Goal: Information Seeking & Learning: Learn about a topic

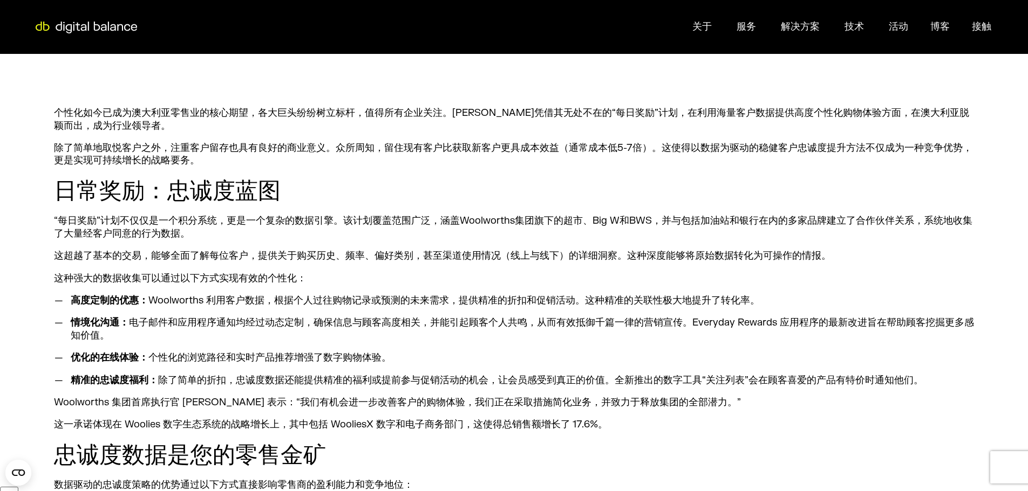
scroll to position [432, 0]
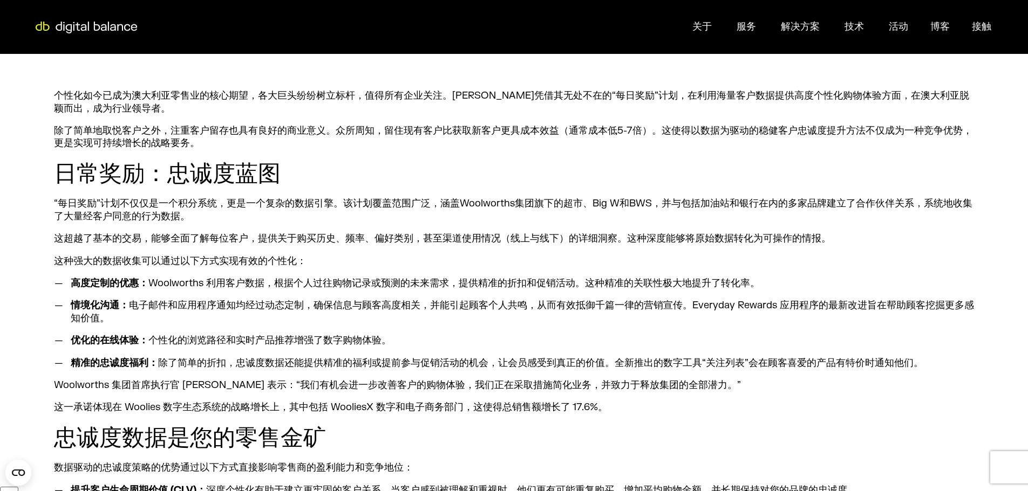
click at [402, 334] on li "优化的在线体验： 个性化的浏览路径和实时产品推荐增强了数字购物体验。" at bounding box center [520, 340] width 908 height 12
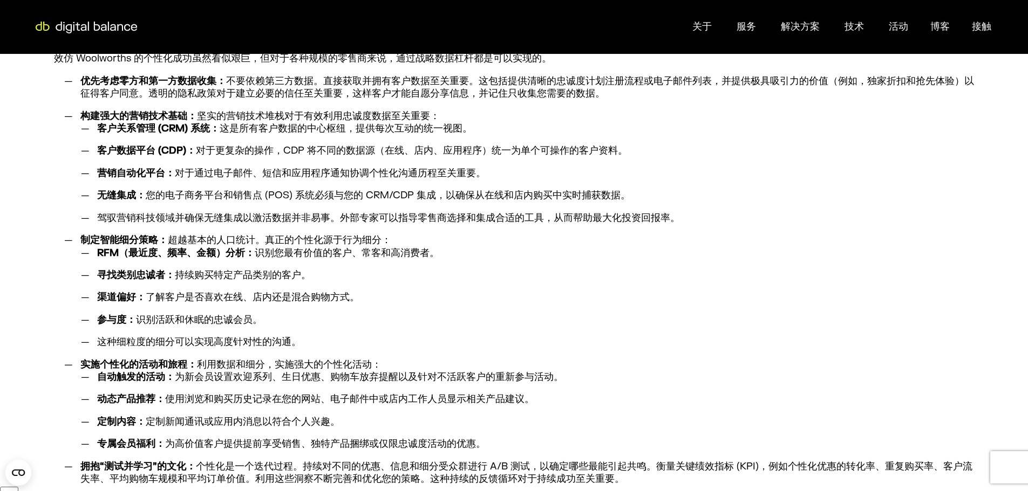
scroll to position [1025, 0]
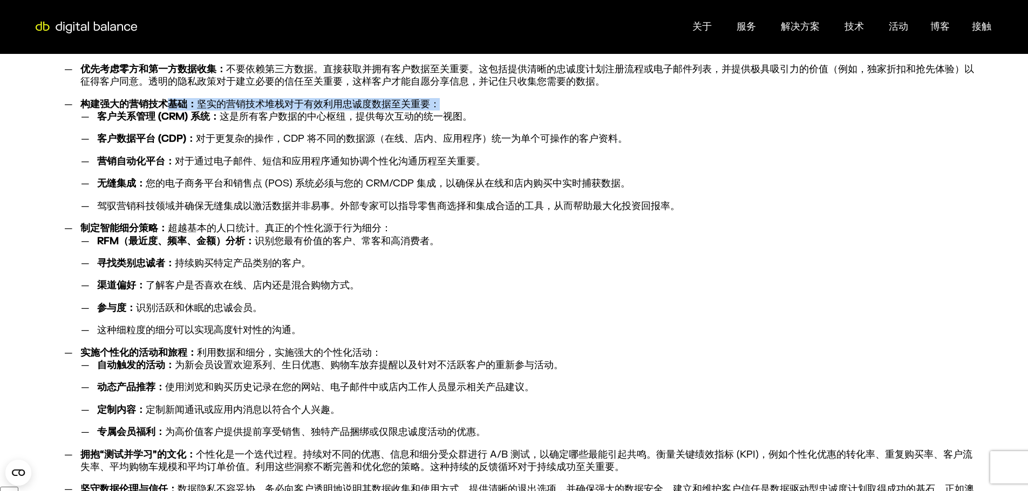
drag, startPoint x: 94, startPoint y: 114, endPoint x: 164, endPoint y: 105, distance: 70.1
type textarea "基础： 坚实的营销技术堆栈对于有效利用忠诚度数据至关重要："
click at [164, 105] on li "构建强大的营销技术基础： 坚实的营销技术堆栈对于有效利用忠诚度数据至关重要： 客户关系管理 (CRM) 系统： 这是所有客户数据的中心枢纽，提供每次互动的统一…" at bounding box center [525, 155] width 898 height 114
click at [177, 126] on ul "客户关系管理 (CRM) 系统： 这是所有客户数据的中心枢纽，提供每次互动的统一视图。 客户数据平台 (CDP)： 对于更复杂的操作，CDP 将不同的数据源（…" at bounding box center [526, 162] width 893 height 102
click at [293, 259] on font "持续购买特定产品类别的客户。" at bounding box center [243, 263] width 136 height 12
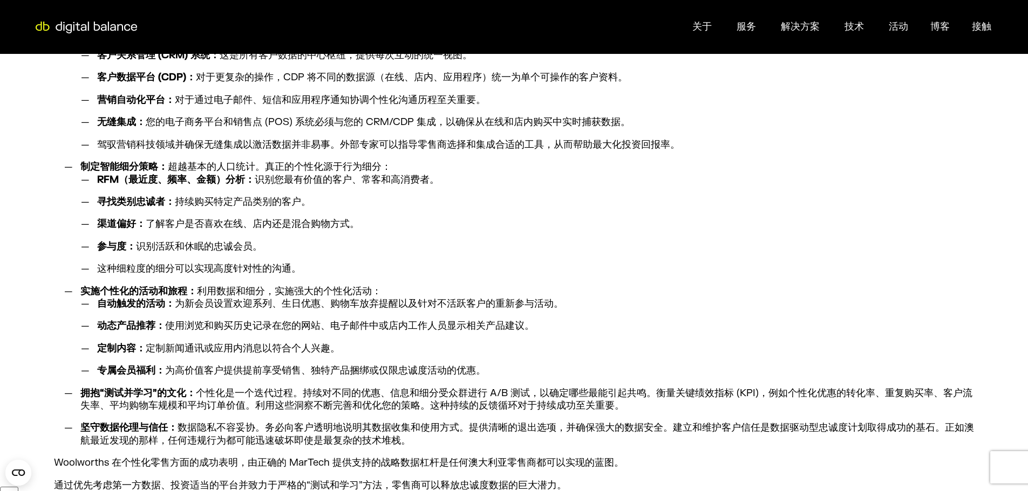
scroll to position [971, 0]
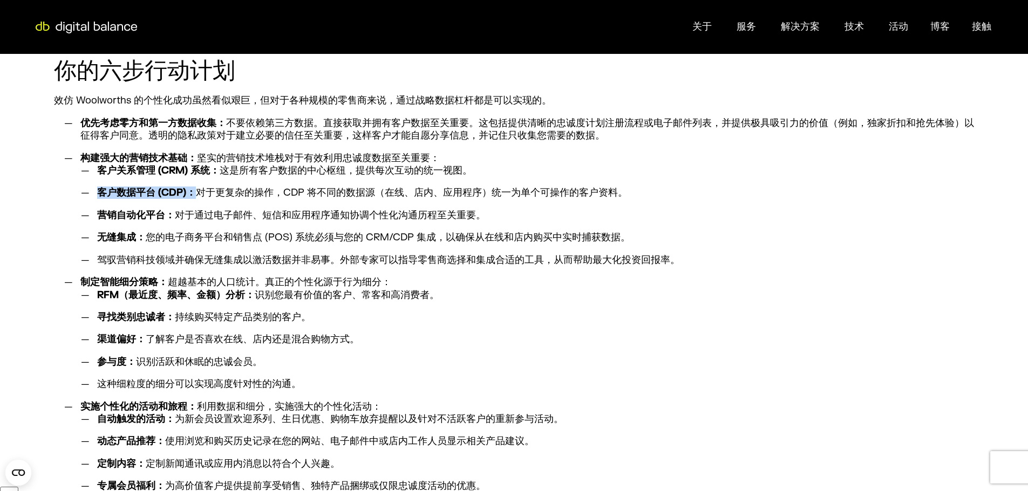
drag, startPoint x: 99, startPoint y: 191, endPoint x: 191, endPoint y: 194, distance: 92.3
click at [191, 194] on font "客户数据平台 (CDP)：" at bounding box center [146, 193] width 99 height 12
click at [194, 195] on font "客户数据平台 (CDP)：" at bounding box center [146, 193] width 99 height 12
click at [133, 169] on font "客户关系管理 (CRM) 系统：" at bounding box center [158, 171] width 122 height 12
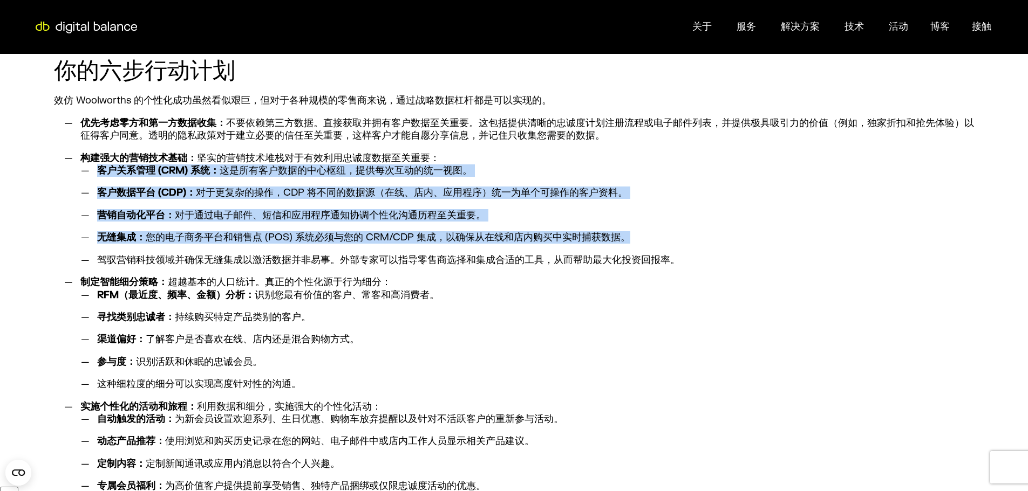
drag, startPoint x: 98, startPoint y: 169, endPoint x: 635, endPoint y: 242, distance: 542.7
click at [635, 242] on ul "客户关系管理 (CRM) 系统： 这是所有客户数据的中心枢纽，提供每次互动的统一视图。 客户数据平台 (CDP)： 对于更复杂的操作，CDP 将不同的数据源（…" at bounding box center [526, 216] width 893 height 102
copy ul "客户关系管理 (CRM) 系统： 这是所有客户数据的中心枢纽，提供每次互动的统一视图。 客户数据平台 (CDP)： 对于更复杂的操作，CDP 将不同的数据源（…"
click at [169, 189] on font "客户数据平台 (CDP)：" at bounding box center [146, 193] width 99 height 12
drag, startPoint x: 97, startPoint y: 165, endPoint x: 634, endPoint y: 224, distance: 541.0
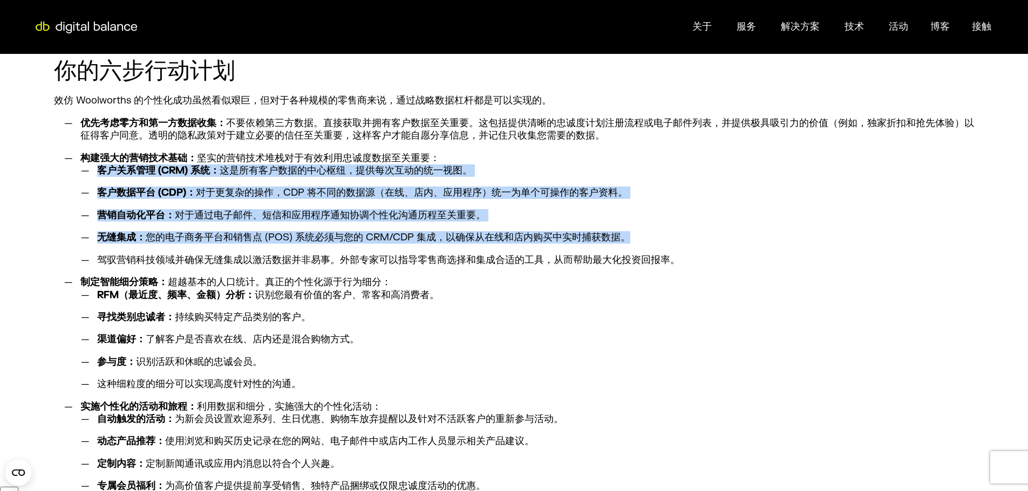
click at [634, 224] on ul "客户关系管理 (CRM) 系统： 这是所有客户数据的中心枢纽，提供每次互动的统一视图。 客户数据平台 (CDP)： 对于更复杂的操作，CDP 将不同的数据源（…" at bounding box center [526, 216] width 893 height 102
copy ul "客户关系管理 (CRM) 系统： 这是所有客户数据的中心枢纽，提供每次互动的统一视图。 客户数据平台 (CDP)： 对于更复杂的操作，CDP 将不同的数据源（…"
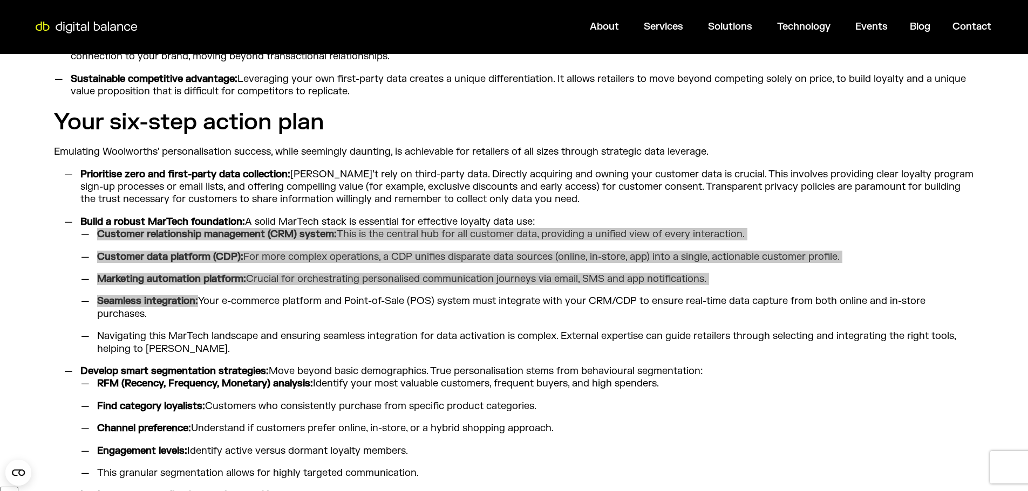
scroll to position [1147, 0]
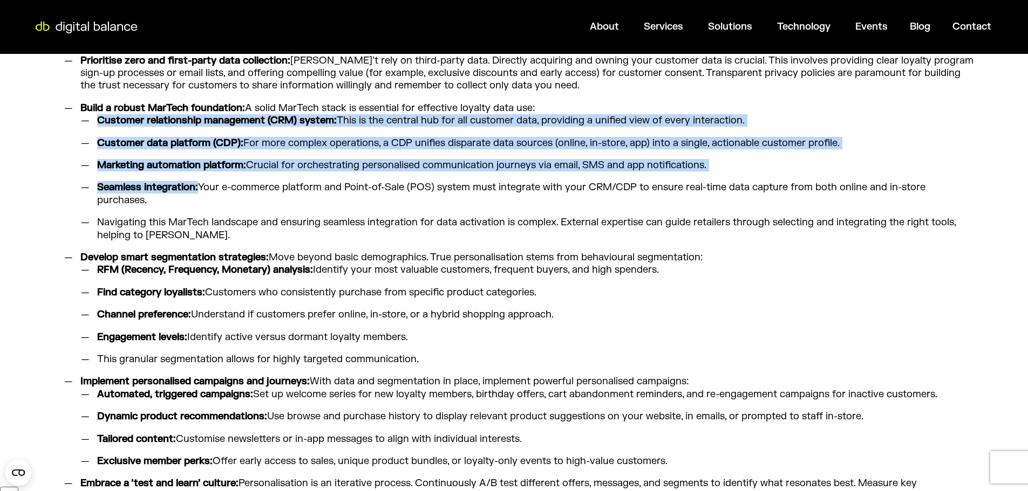
click at [220, 203] on li "Seamless integration: Your e-commerce platform and Point-of-Sale (POS) system m…" at bounding box center [532, 193] width 881 height 25
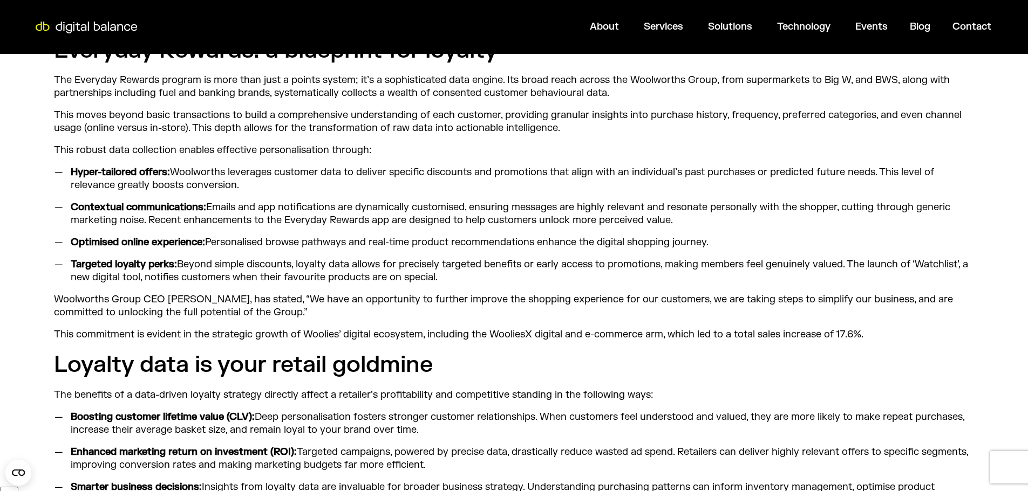
scroll to position [554, 0]
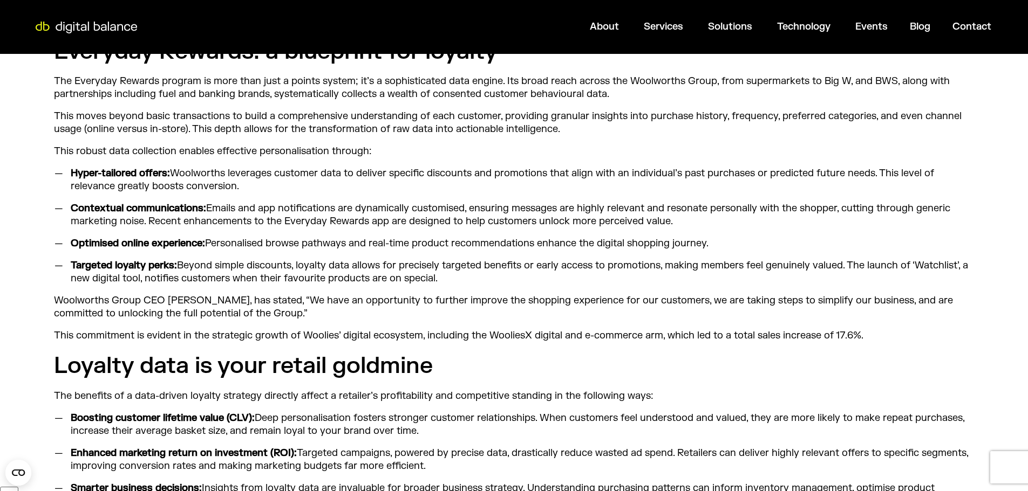
click at [391, 211] on li "Contextual communications: Emails and app notifications are dynamically customi…" at bounding box center [520, 214] width 908 height 25
click at [346, 262] on li "Targeted loyalty perks: Beyond simple discounts, loyalty data allows for precis…" at bounding box center [520, 271] width 908 height 25
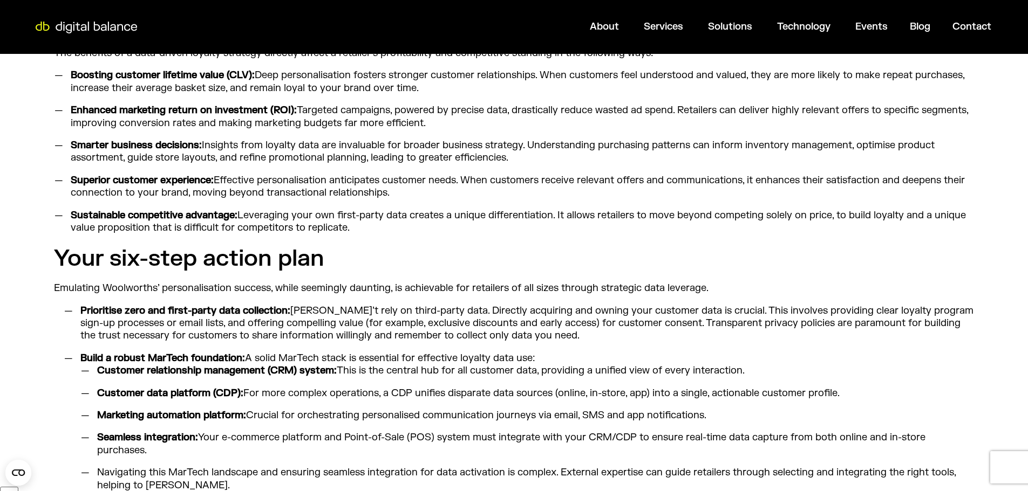
scroll to position [932, 0]
